Goal: Find specific page/section: Find specific page/section

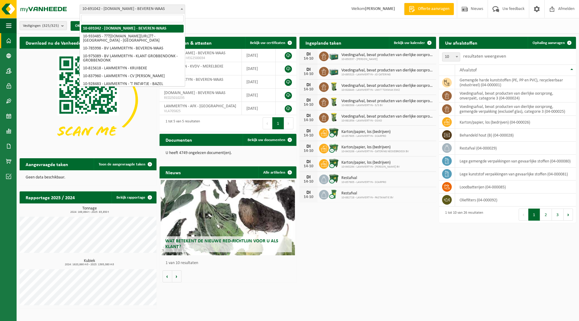
click at [118, 9] on span "10-691042 - [DOMAIN_NAME] - BEVEREN-WAAS" at bounding box center [132, 9] width 105 height 8
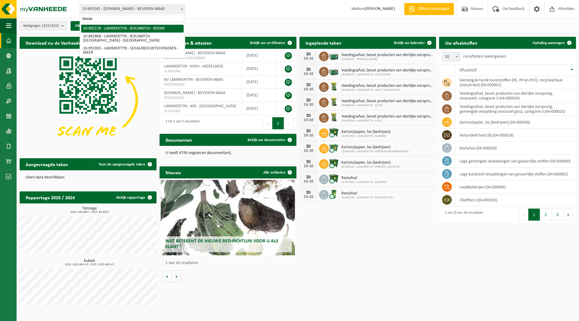
type input "bouw"
select select "120149"
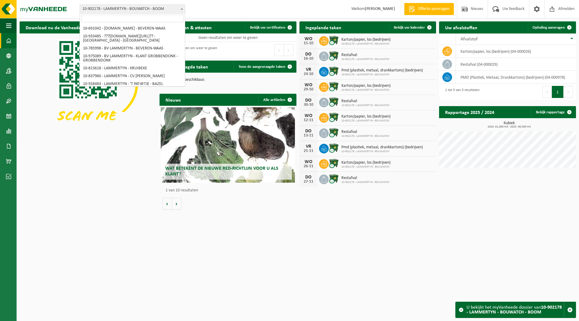
click at [112, 8] on span "10-902178 - LAMMERTYN - BOUWATCH - BOOM" at bounding box center [132, 9] width 105 height 8
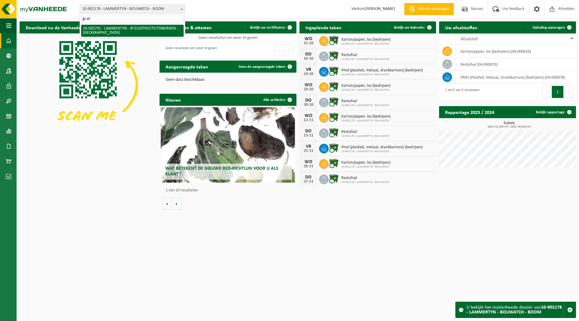
type input "jp el"
select select "136786"
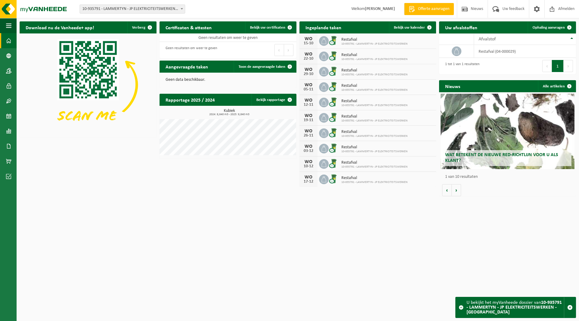
click at [133, 9] on span "10-935791 - LAMMERTYN - JP ELEKTRICITEITSWERKEN - [GEOGRAPHIC_DATA]" at bounding box center [132, 9] width 105 height 8
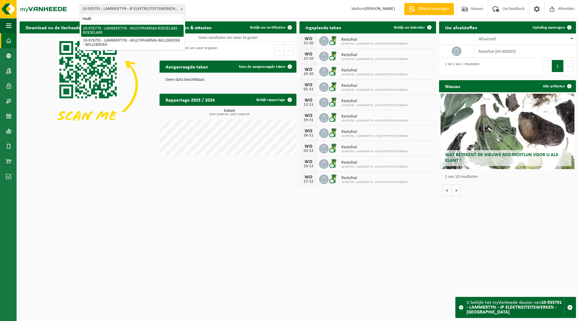
type input "multi"
select select "159070"
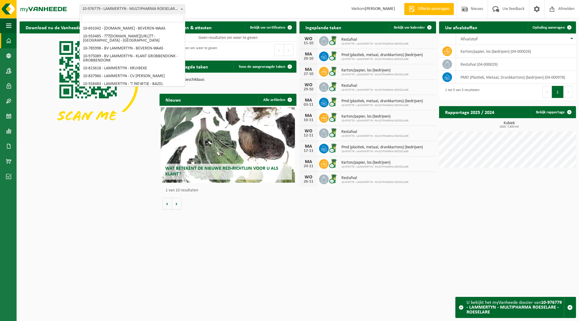
click at [111, 11] on span "10-976779 - LAMMERTYN - MULTIPHARMA ROESELARE - ROESELARE" at bounding box center [132, 9] width 105 height 8
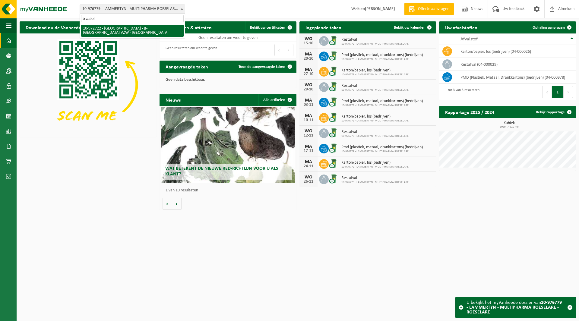
type input "b-asiel"
select select "156568"
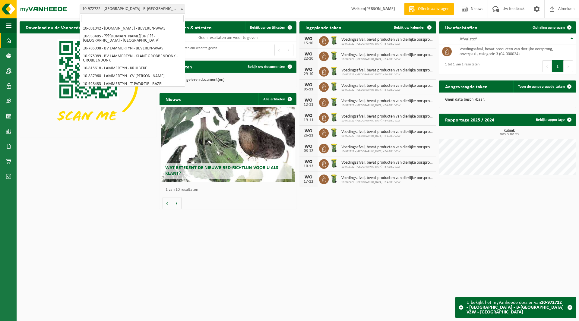
click at [114, 9] on span "10-972722 - [GEOGRAPHIC_DATA] - B-[GEOGRAPHIC_DATA] VZW - [GEOGRAPHIC_DATA]" at bounding box center [132, 9] width 105 height 8
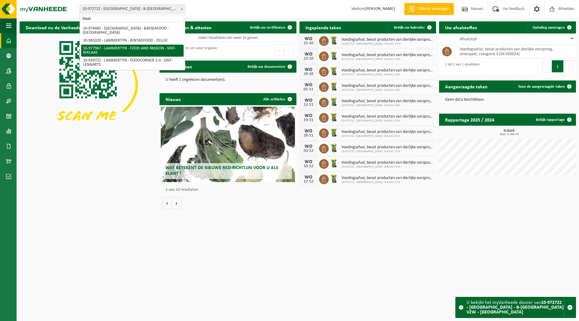
type input "food"
select select "159802"
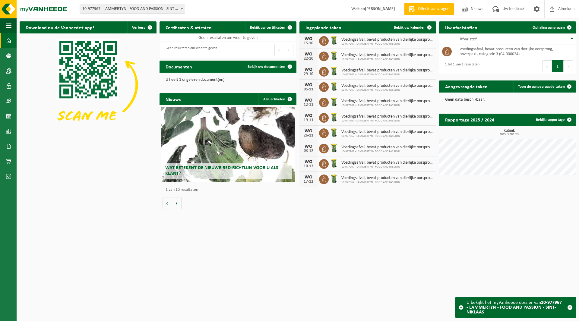
click at [125, 12] on span "10-977967 - LAMMERTYN - FOOD AND PASSION - SINT-NIKLAAS" at bounding box center [132, 9] width 105 height 8
type input "hof ter"
select select "156889"
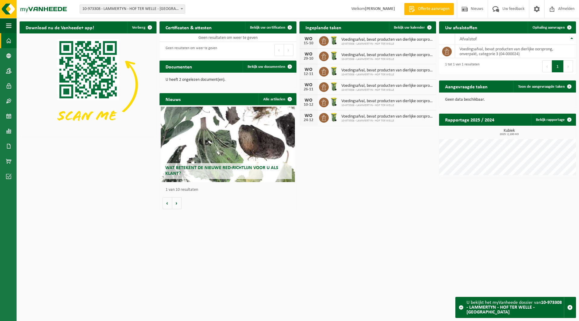
click at [133, 10] on span "10-973308 - LAMMERTYN - HOF TER WELLE - [GEOGRAPHIC_DATA]" at bounding box center [132, 9] width 105 height 8
type input "lumi"
select select "137377"
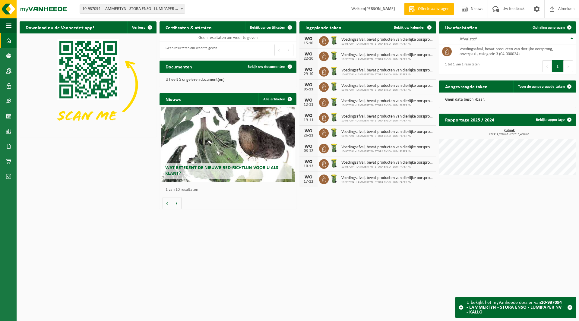
click at [137, 3] on div "Vestiging: 10-691042 - LAMMERTYN.NET - BEVEREN-WAAS 10-933485 - ???LAMMERTYN.NE…" at bounding box center [289, 9] width 579 height 18
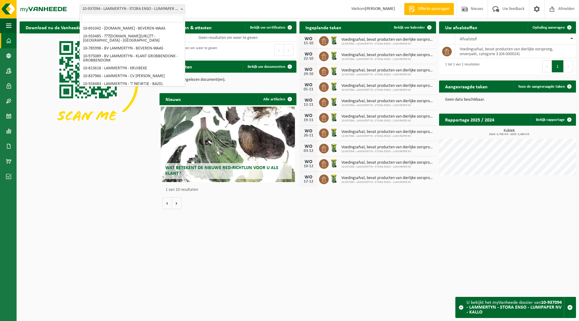
click at [136, 6] on span "10-937094 - LAMMERTYN - STORA ENSO - LUMIPAPER NV - KALLO" at bounding box center [132, 9] width 105 height 8
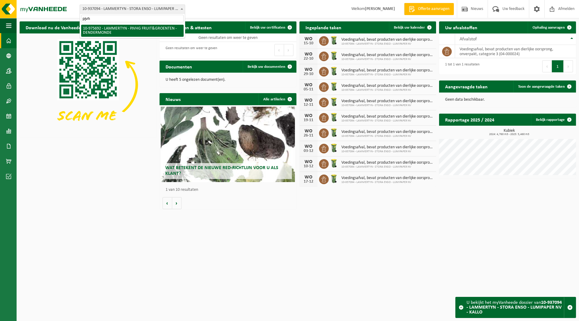
type input "pjvh"
select select "158367"
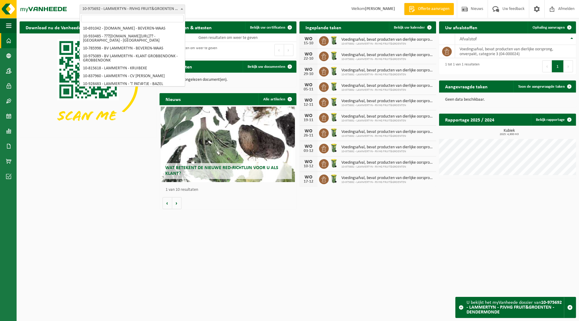
click at [137, 6] on span "10-975692 - LAMMERTYN - PJVHG FRUIT&GROENTEN - DENDERMONDE" at bounding box center [132, 9] width 105 height 8
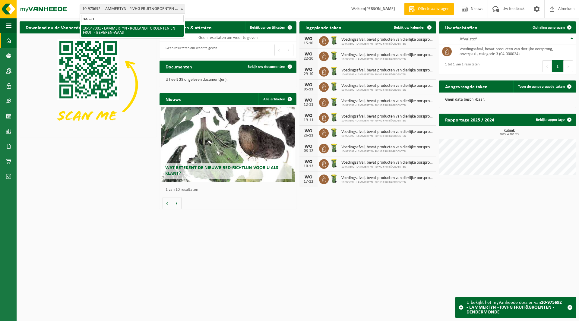
type input "roeland"
select select "142409"
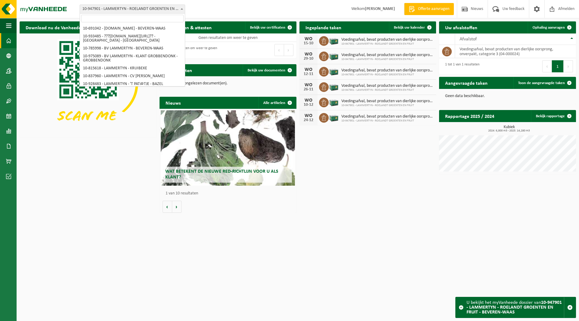
click at [123, 10] on span "10-947901 - LAMMERTYN - ROELANDT GROENTEN EN FRUIT - BEVEREN-WAAS" at bounding box center [132, 9] width 105 height 8
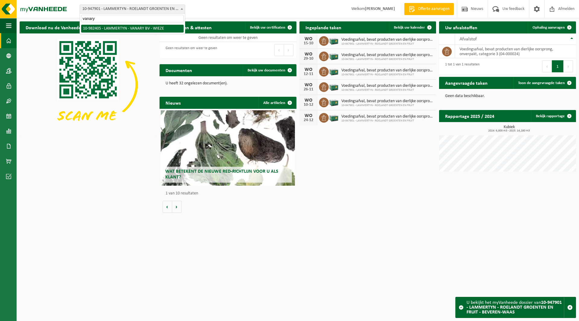
type input "vanary"
select select "162561"
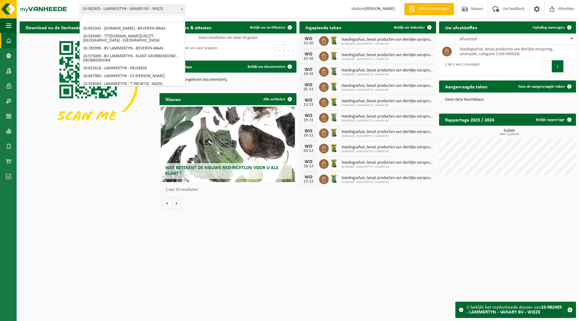
click at [122, 10] on span "10-982405 - LAMMERTYN - VANARY BV - WIEZE" at bounding box center [132, 9] width 105 height 8
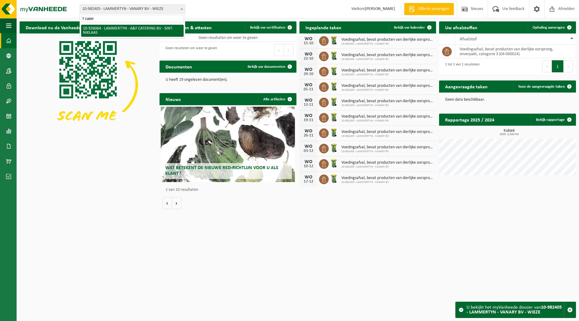
type input "f cater"
select select "132199"
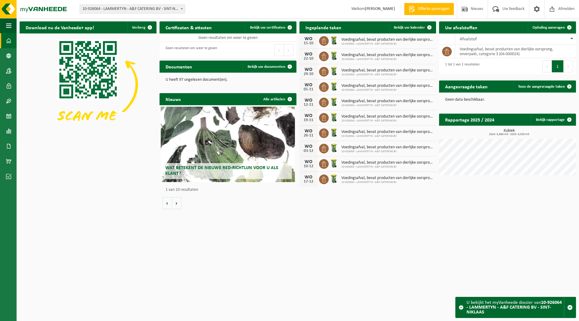
click at [128, 10] on span "10-926064 - LAMMERTYN - A&F CATERING BV - SINT-NIKLAAS" at bounding box center [132, 9] width 105 height 8
type input "china"
select select "142463"
click at [114, 12] on span "10-947978 - LAMMERTYN - [GEOGRAPHIC_DATA] - [GEOGRAPHIC_DATA]-[GEOGRAPHIC_DATA]" at bounding box center [132, 9] width 105 height 8
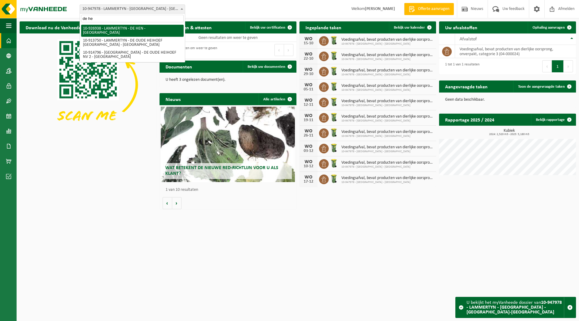
type input "de he"
select select "132629"
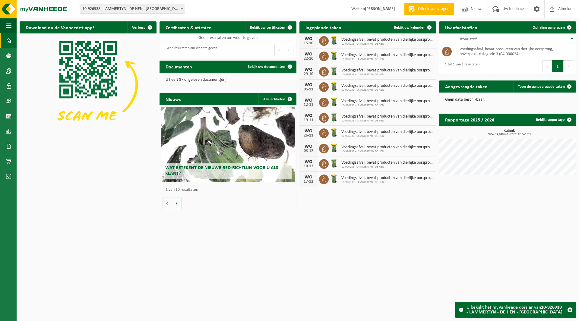
click at [129, 8] on span "10-926938 - LAMMERTYN - DE HEN - [GEOGRAPHIC_DATA]" at bounding box center [132, 9] width 105 height 8
type input "hermes"
select select "106899"
click at [131, 4] on div "Vestiging: 10-691042 - [DOMAIN_NAME] - BEVEREN-WAAS 10-933485 - ???[DOMAIN_NAME…" at bounding box center [289, 9] width 579 height 18
click at [130, 6] on span "10-875021 - LAMMERTYN - HERMES BV - ZWIJNDRECHT" at bounding box center [132, 9] width 105 height 8
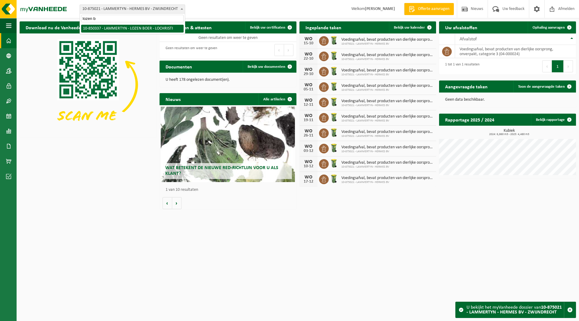
type input "lozen b"
select select "96267"
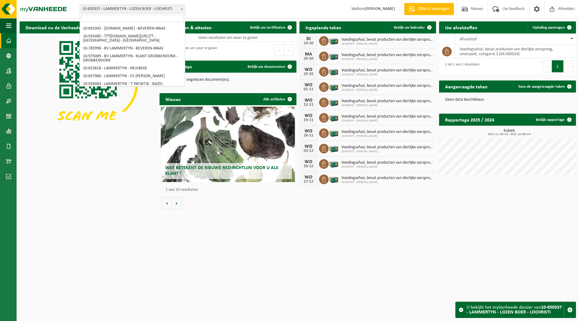
click at [130, 9] on span "10-850337 - LAMMERTYN - LOZEN BOER - LOCHRISTI" at bounding box center [132, 9] width 105 height 8
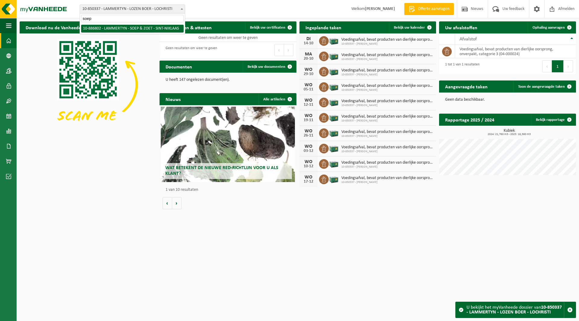
type input "soep"
select select "112837"
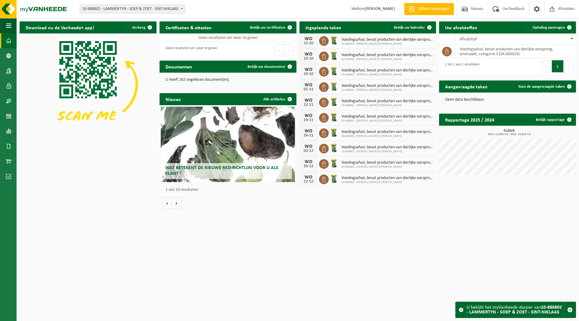
click at [123, 12] on span "10-886802 - LAMMERTYN - SOEP & ZOET - SINT-NIKLAAS" at bounding box center [132, 9] width 105 height 8
type input "theo"
select select "101317"
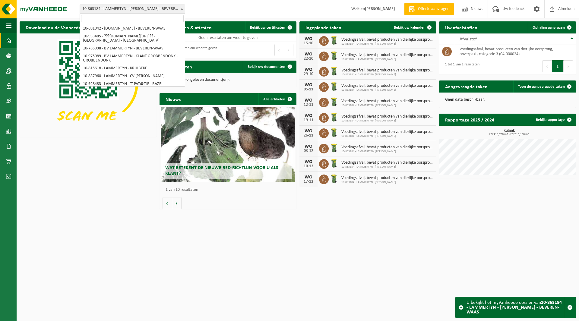
click at [120, 10] on span "10-863184 - LAMMERTYN - [PERSON_NAME] - BEVEREN-WAAS" at bounding box center [132, 9] width 105 height 8
type input "r"
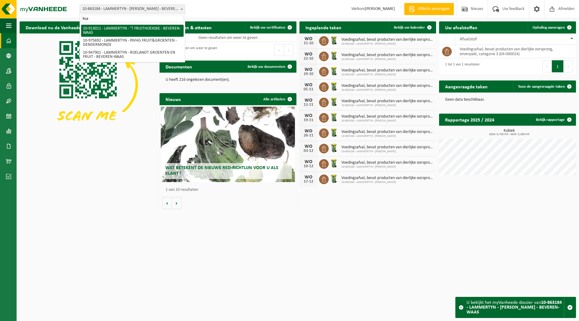
type input "frui"
select select "125896"
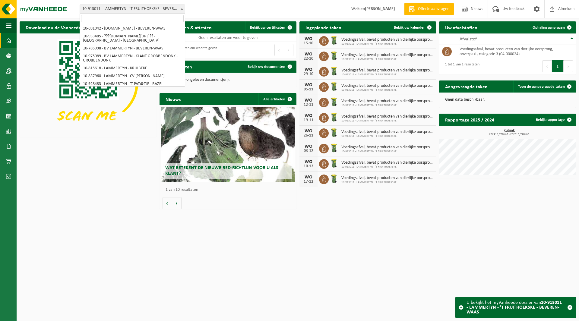
click at [124, 10] on span "10-913011 - LAMMERTYN - ’T FRUITHOEKSKE - BEVEREN-WAAS" at bounding box center [132, 9] width 105 height 8
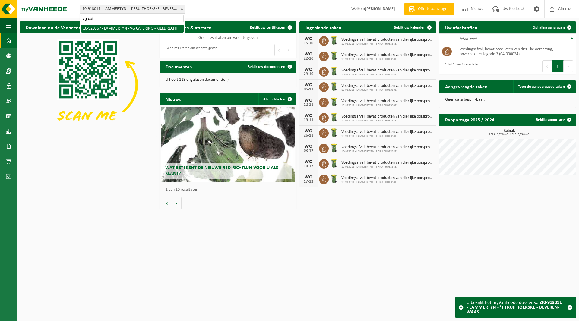
type input "vg cat"
select select "129522"
